Goal: Transaction & Acquisition: Purchase product/service

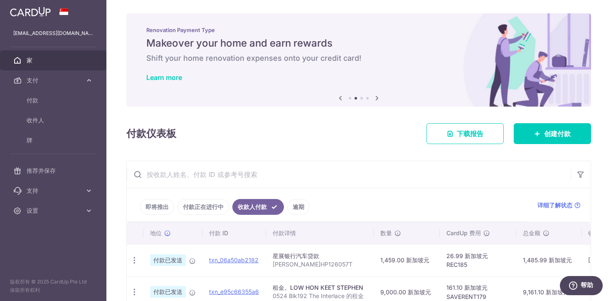
scroll to position [0, 77]
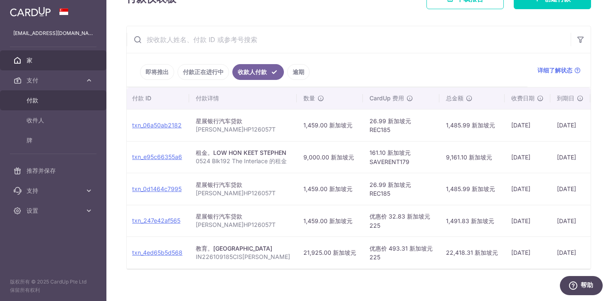
click at [72, 97] on span "付款" at bounding box center [54, 100] width 55 height 8
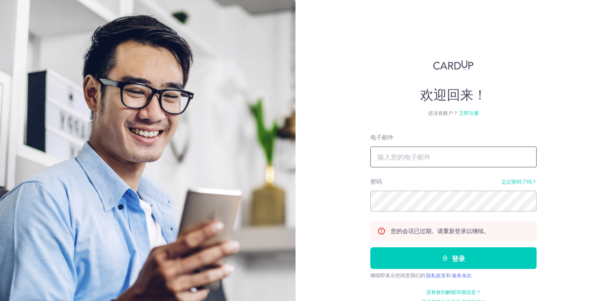
click at [401, 150] on input "电子邮件" at bounding box center [453, 156] width 166 height 21
type input "jjwang0522@gmail.com"
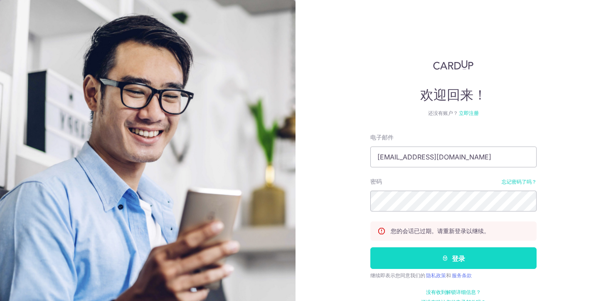
click at [446, 261] on button "登录" at bounding box center [453, 258] width 166 height 22
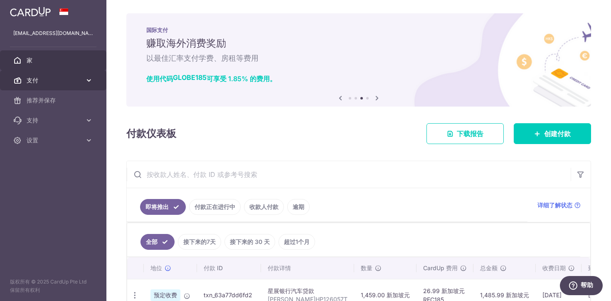
click at [89, 79] on icon at bounding box center [89, 80] width 8 height 8
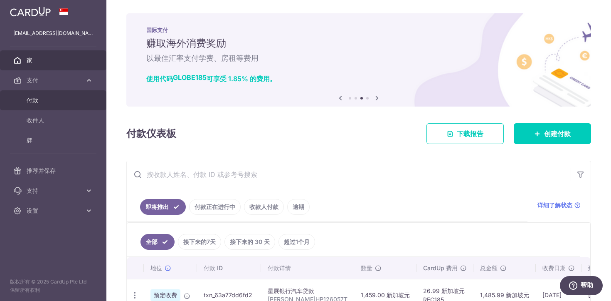
click at [84, 98] on link "付款" at bounding box center [53, 100] width 106 height 20
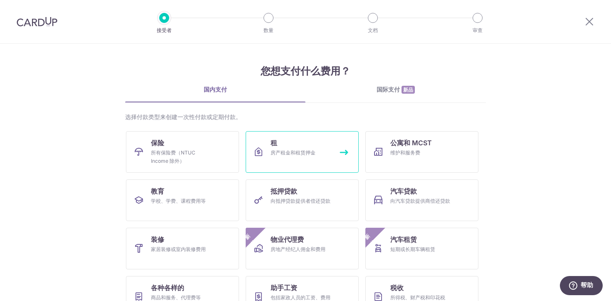
click at [305, 141] on link "租 房产租金和租赁押金" at bounding box center [302, 152] width 113 height 42
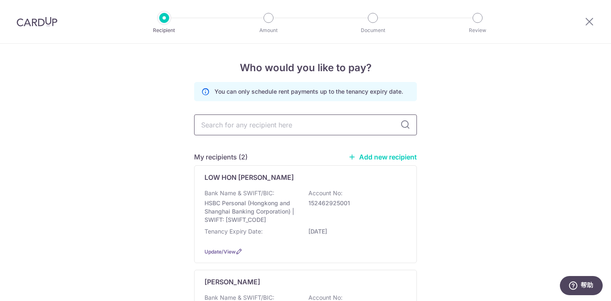
click at [303, 126] on input "text" at bounding box center [305, 124] width 223 height 21
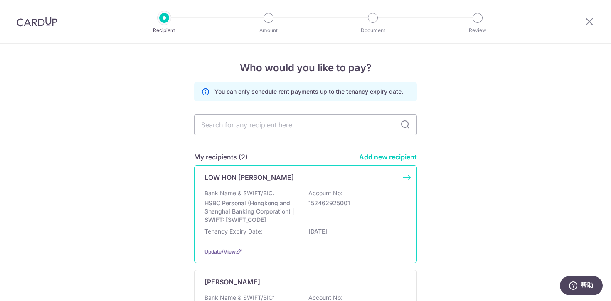
click at [259, 210] on p "HSBC Personal (Hongkong and Shanghai Banking Corporation) | SWIFT: HSBCSGS2XXX" at bounding box center [251, 211] width 93 height 25
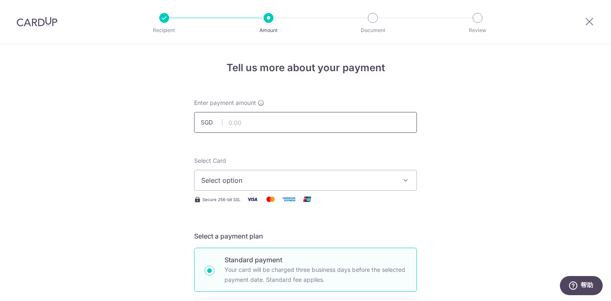
click at [327, 126] on input "text" at bounding box center [305, 122] width 223 height 21
type input "9,000.00"
click at [394, 177] on button "Select option" at bounding box center [305, 180] width 223 height 21
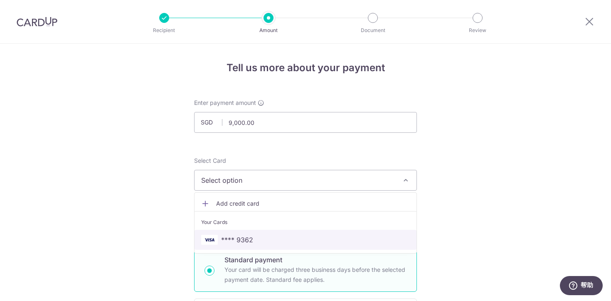
click at [341, 241] on span "**** 9362" at bounding box center [305, 239] width 209 height 10
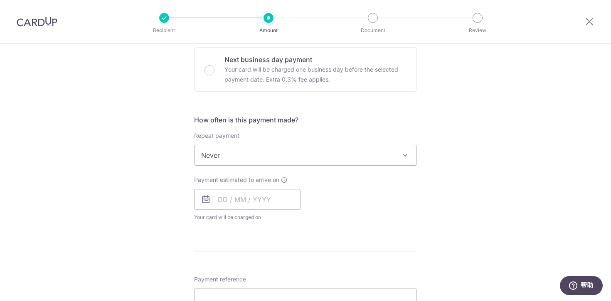
scroll to position [252, 0]
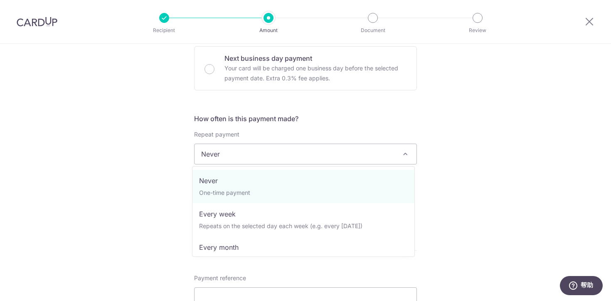
click at [409, 154] on span "Never" at bounding box center [306, 154] width 222 height 20
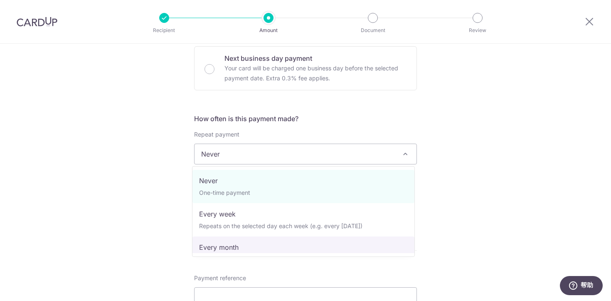
select select "3"
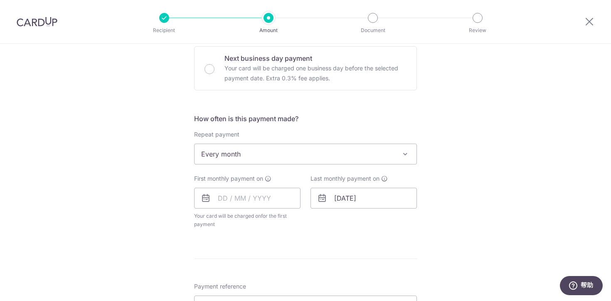
click at [432, 214] on div "Tell us more about your payment Enter payment amount SGD 9,000.00 9000.00 Selec…" at bounding box center [305, 172] width 611 height 760
click at [348, 198] on input "19/06/2027" at bounding box center [364, 197] width 106 height 21
click at [365, 221] on select "Jan Feb Mar Apr May Jun Jul Aug Sep Oct Nov Dec" at bounding box center [358, 220] width 22 height 7
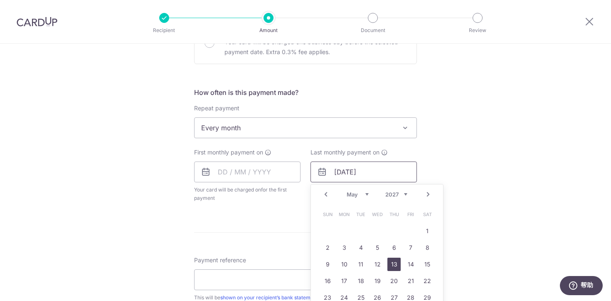
scroll to position [284, 0]
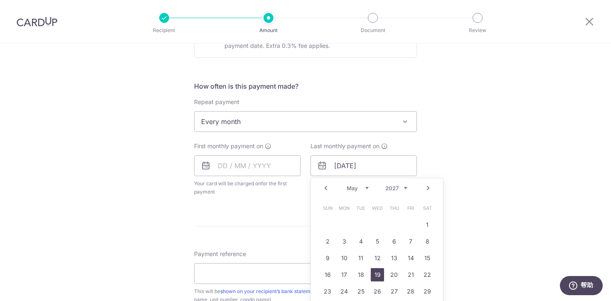
click at [375, 276] on link "19" at bounding box center [377, 274] width 13 height 13
type input "19/05/2027"
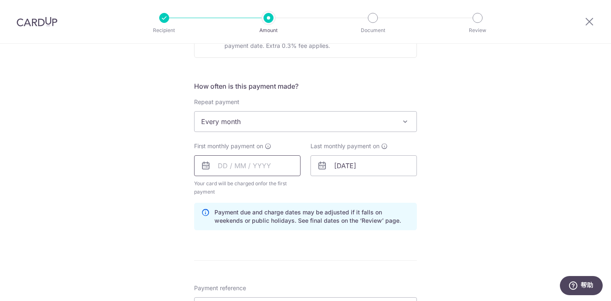
click at [265, 166] on input "text" at bounding box center [247, 165] width 106 height 21
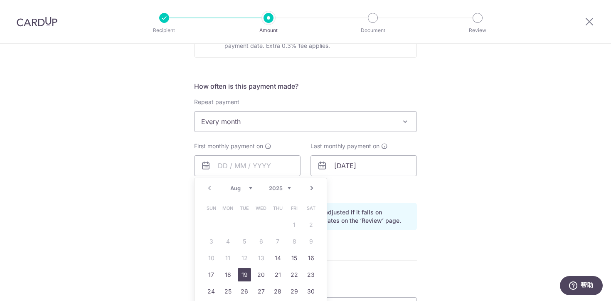
click at [242, 275] on link "19" at bounding box center [244, 274] width 13 height 13
type input "[DATE]"
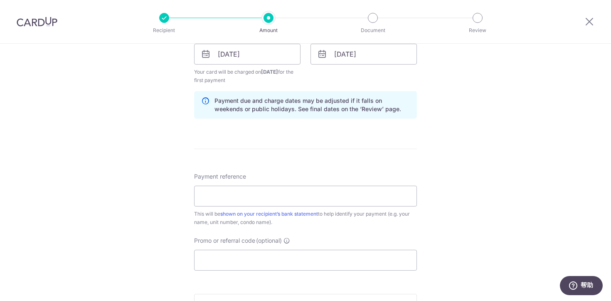
scroll to position [402, 0]
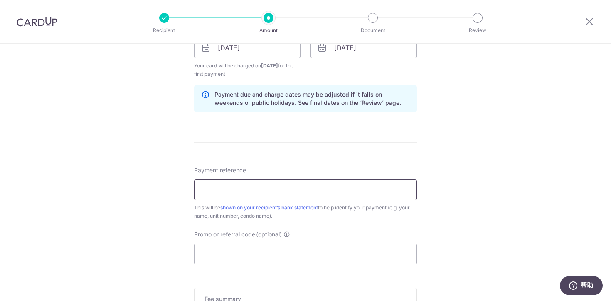
click at [348, 188] on input "Payment reference" at bounding box center [305, 189] width 223 height 21
click at [275, 192] on input "Payment reference" at bounding box center [305, 189] width 223 height 21
type input "Rent for 05-24,Blk192,The Interlace"
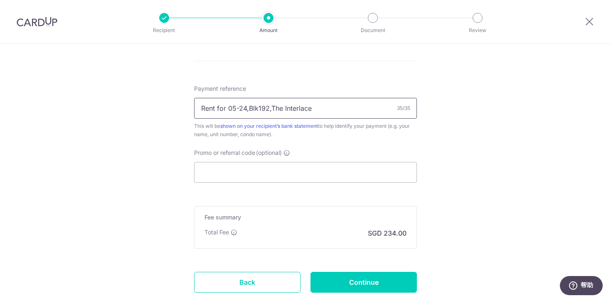
scroll to position [486, 0]
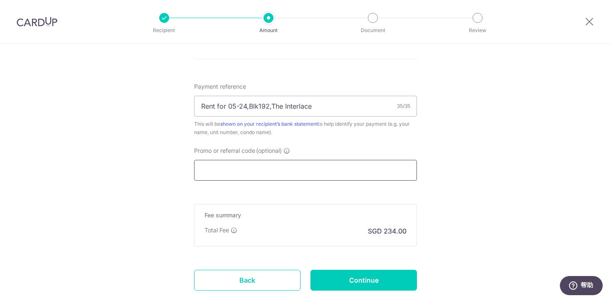
click at [385, 163] on input "Promo or referral code (optional)" at bounding box center [305, 170] width 223 height 21
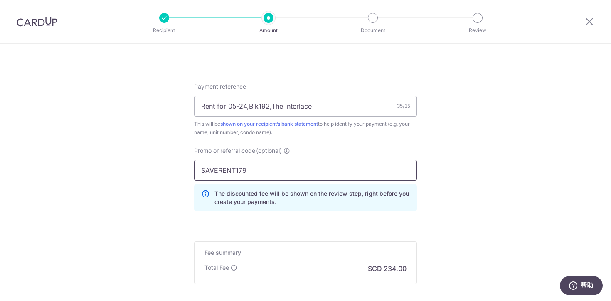
type input "SAVERENT179"
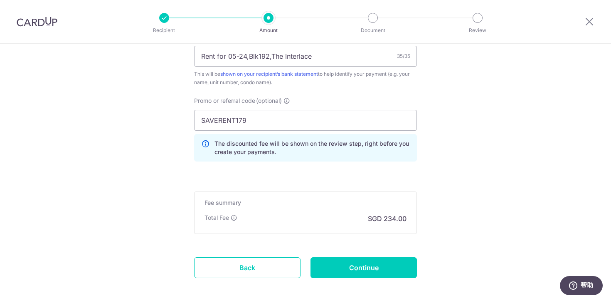
scroll to position [535, 0]
click at [376, 263] on input "Continue" at bounding box center [364, 267] width 106 height 21
type input "Create Schedule"
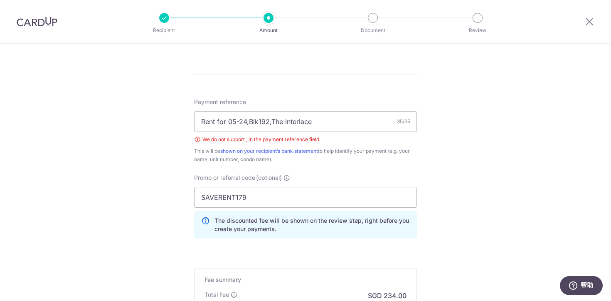
scroll to position [426, 0]
click at [196, 141] on div "We do not support , in the payment reference field." at bounding box center [305, 141] width 223 height 8
click at [246, 124] on input "Rent for 05-24,Blk192,The Interlace" at bounding box center [305, 123] width 223 height 21
click at [268, 123] on input "Rent for 05-24 Blk192,The Interlace" at bounding box center [305, 123] width 223 height 21
click at [270, 123] on input "Rent for 05-24 Blk192,The Interlace" at bounding box center [305, 123] width 223 height 21
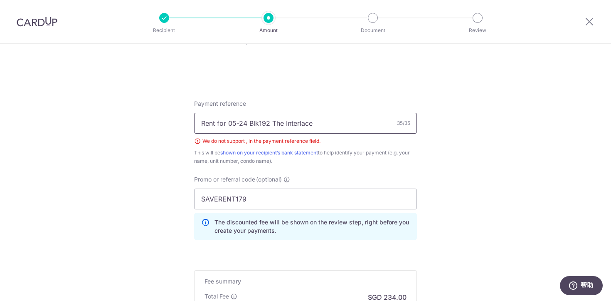
type input "Rent for 05-24 Blk192 The Interlace"
click at [445, 126] on div "Tell us more about your payment Enter payment amount SGD 9,000.00 9000.00 Selec…" at bounding box center [305, 18] width 611 height 801
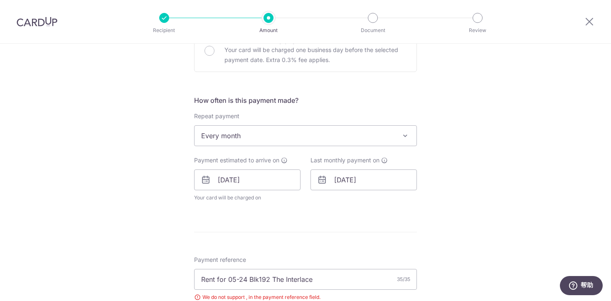
scroll to position [278, 0]
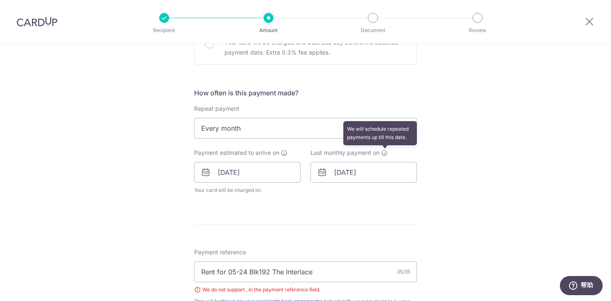
click at [383, 153] on icon at bounding box center [384, 152] width 7 height 7
click at [321, 172] on icon at bounding box center [322, 172] width 10 height 10
click at [367, 168] on input "19/05/2027" at bounding box center [364, 172] width 106 height 21
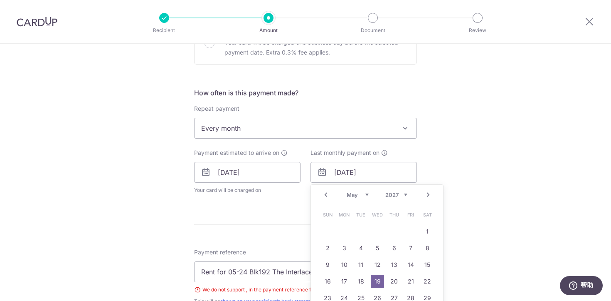
click at [399, 196] on select "2025 2026 2027 2028 2029 2030 2031 2032 2033 2034 2035" at bounding box center [396, 194] width 22 height 7
click at [361, 195] on select "Jan Feb Mar Apr May Jun Jul Aug Sep Oct Nov Dec" at bounding box center [358, 194] width 22 height 7
click at [343, 279] on link "19" at bounding box center [344, 280] width 13 height 13
type input "19/01/2026"
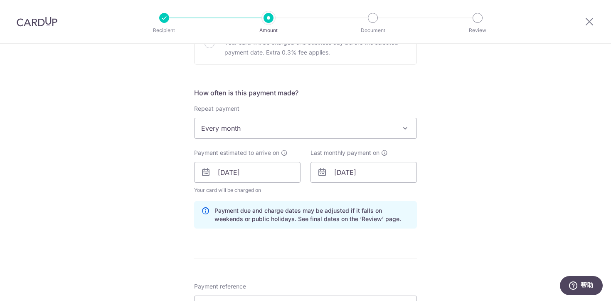
click at [443, 233] on div "Tell us more about your payment Enter payment amount SGD 9,000.00 9000.00 Selec…" at bounding box center [305, 183] width 611 height 835
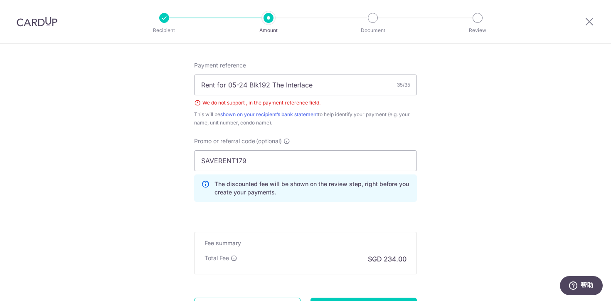
scroll to position [516, 0]
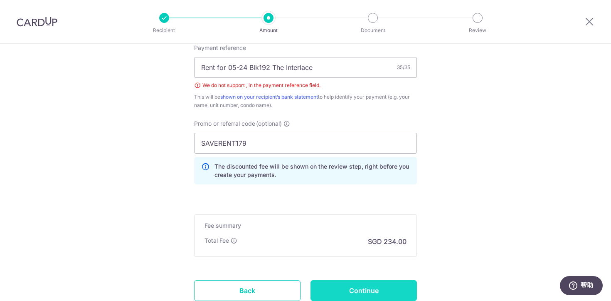
click at [363, 294] on input "Continue" at bounding box center [364, 290] width 106 height 21
type input "Create Schedule"
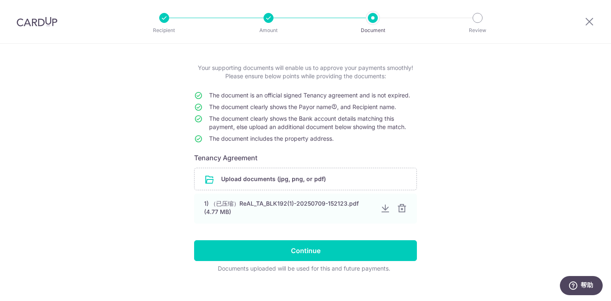
scroll to position [46, 0]
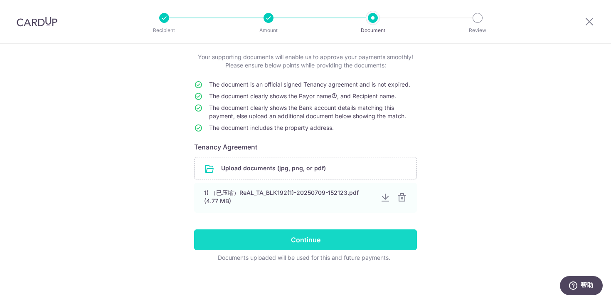
click at [389, 239] on input "Continue" at bounding box center [305, 239] width 223 height 21
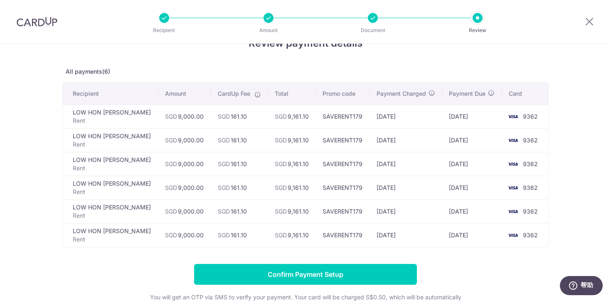
scroll to position [30, 0]
